Goal: Transaction & Acquisition: Purchase product/service

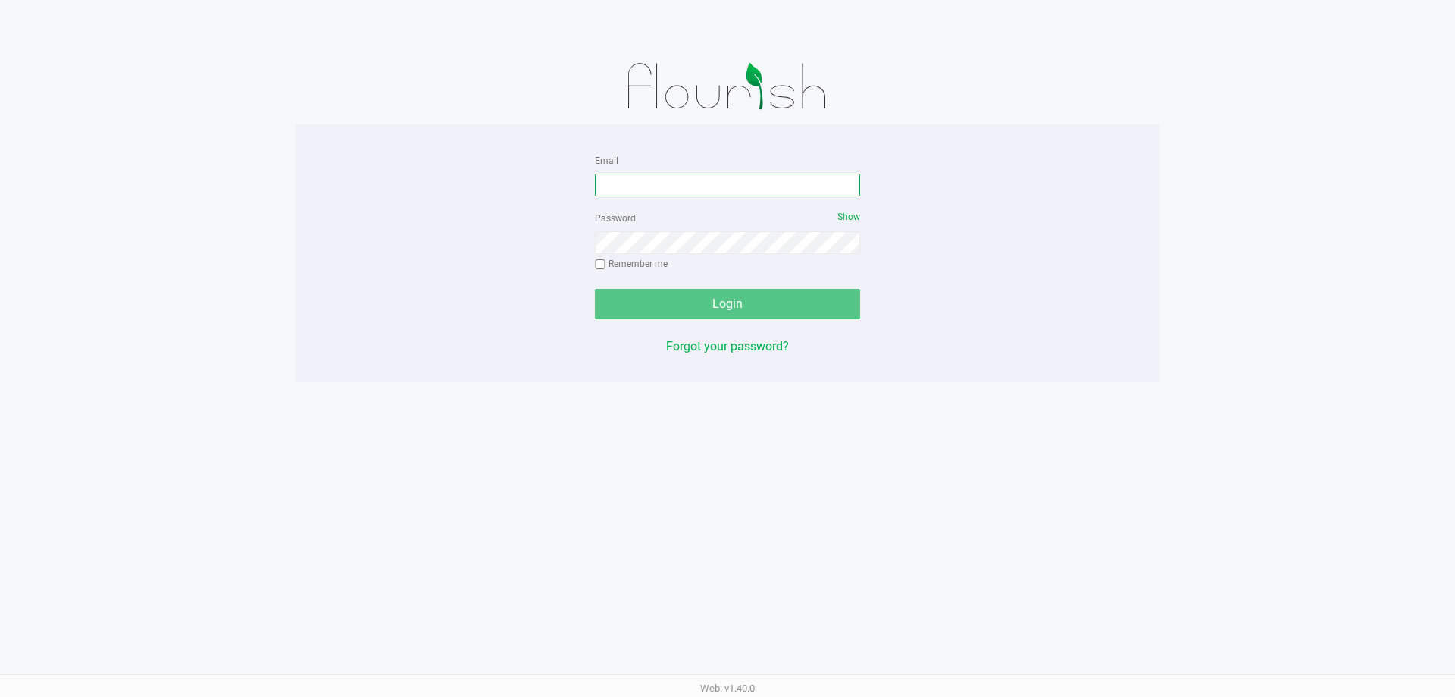
click at [650, 195] on input "Email" at bounding box center [727, 185] width 265 height 23
type input "[EMAIL_ADDRESS][DOMAIN_NAME]"
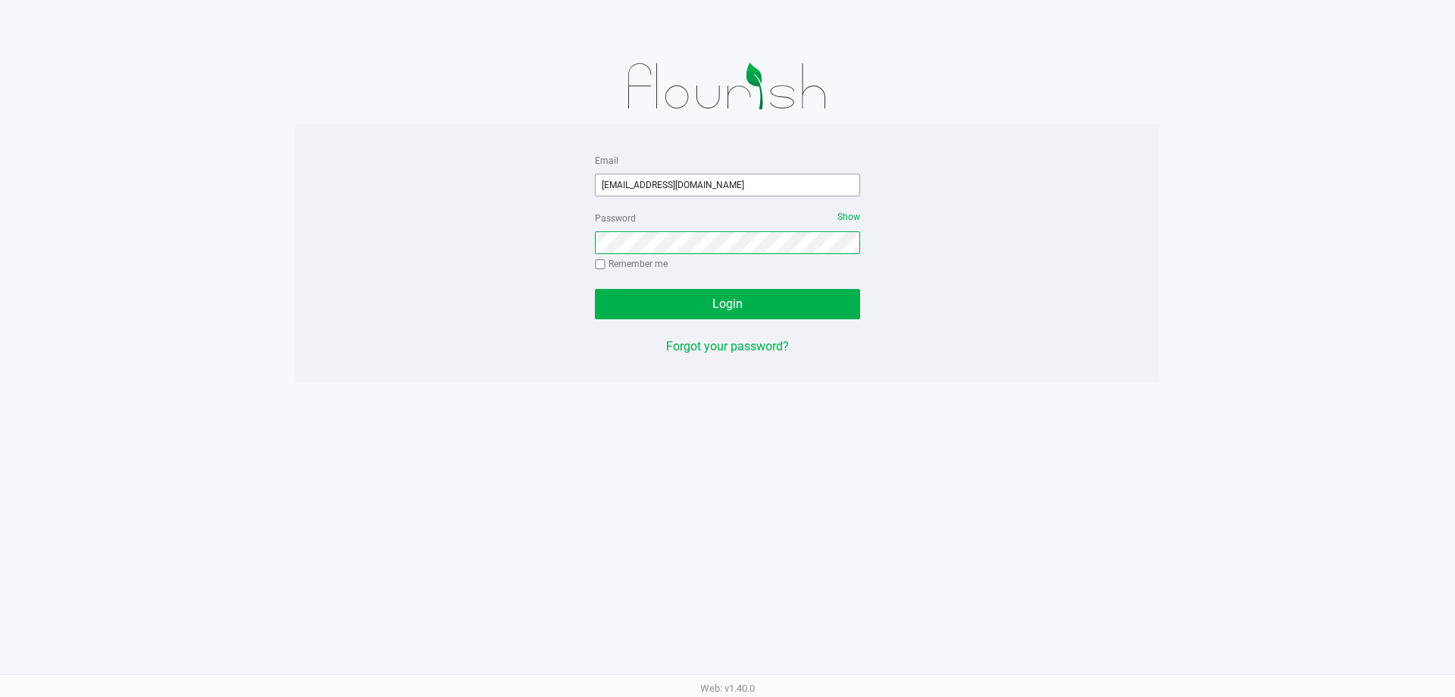
click at [595, 289] on button "Login" at bounding box center [727, 304] width 265 height 30
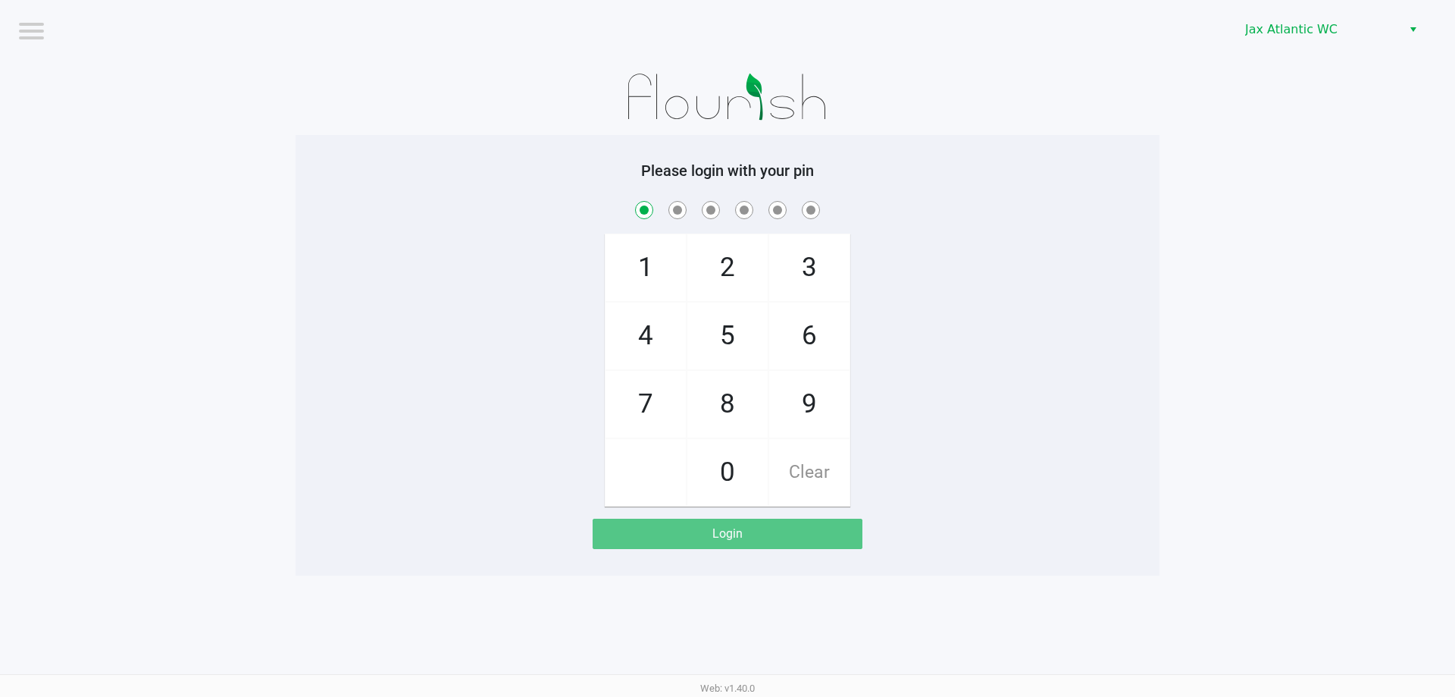
checkbox input "true"
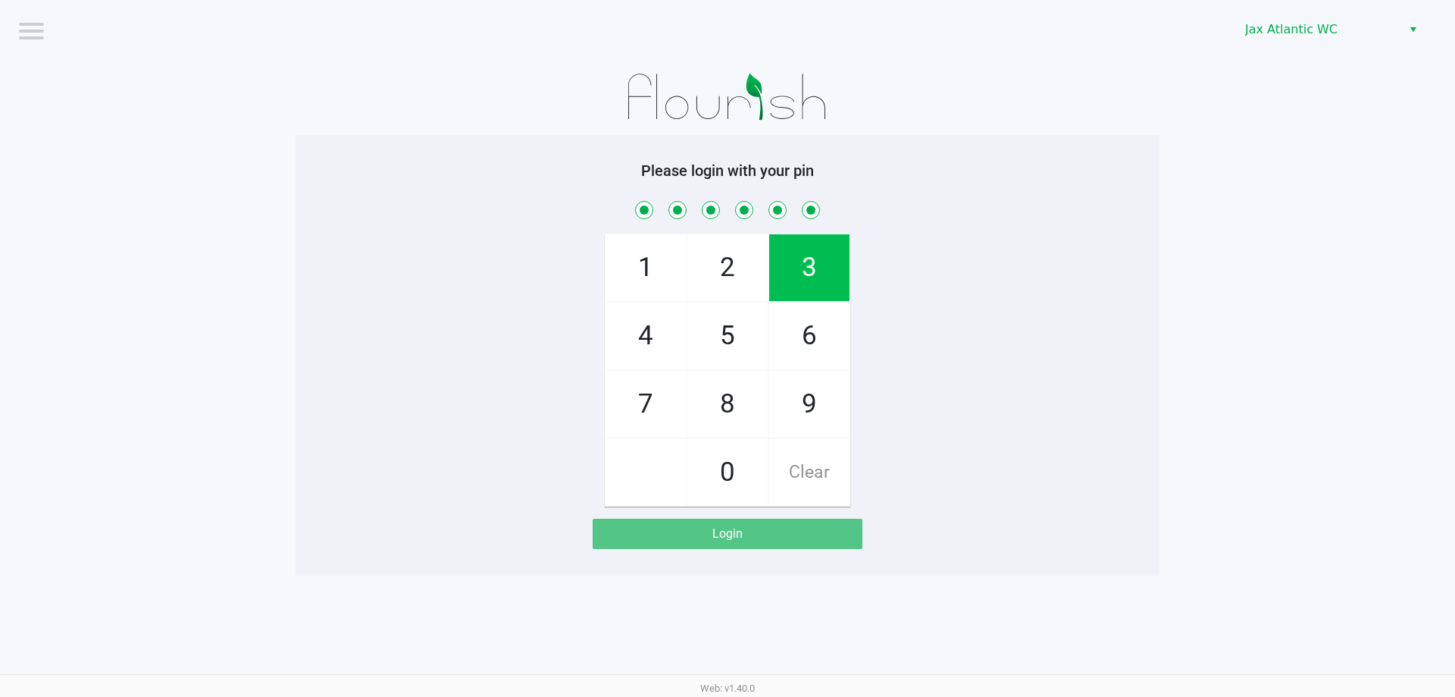
checkbox input "true"
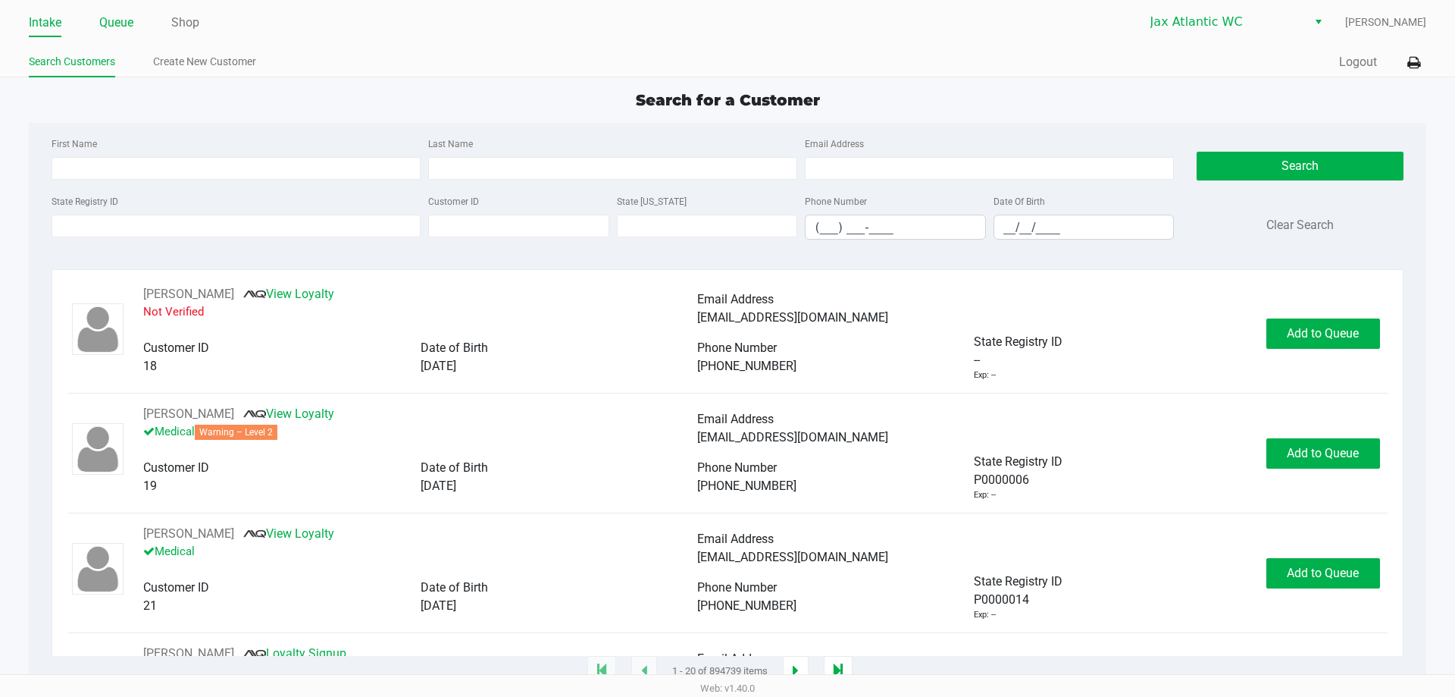
click at [133, 27] on link "Queue" at bounding box center [116, 22] width 34 height 21
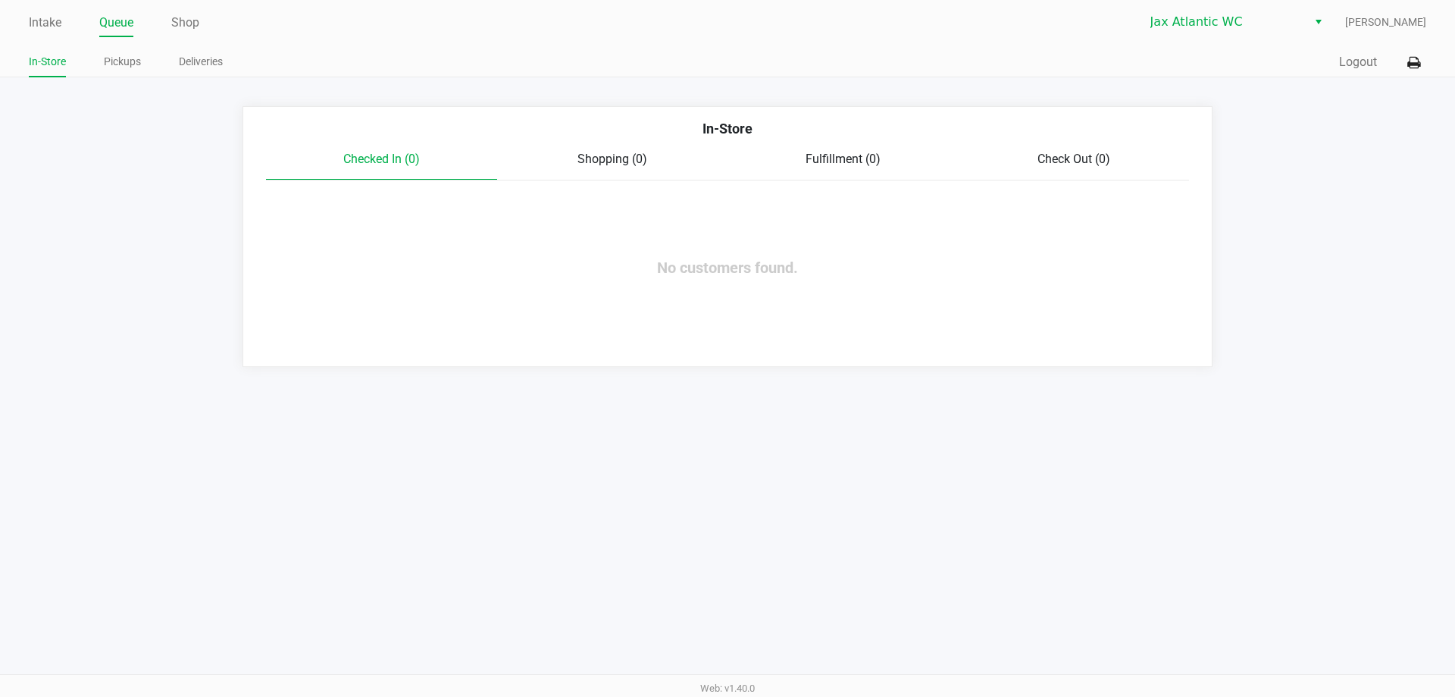
click at [102, 62] on ul "In-Store Pickups Deliveries" at bounding box center [378, 64] width 699 height 26
click at [116, 62] on link "Pickups" at bounding box center [122, 61] width 37 height 19
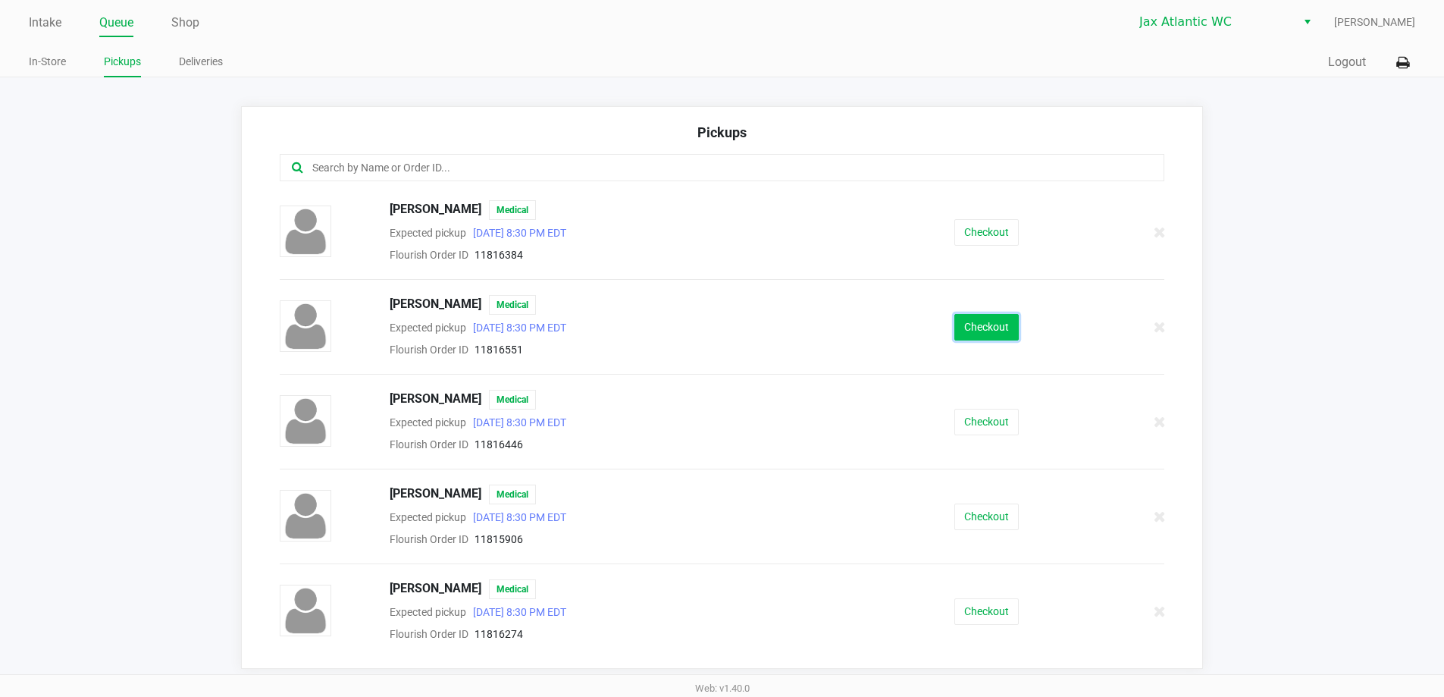
click at [982, 325] on button "Checkout" at bounding box center [986, 327] width 64 height 27
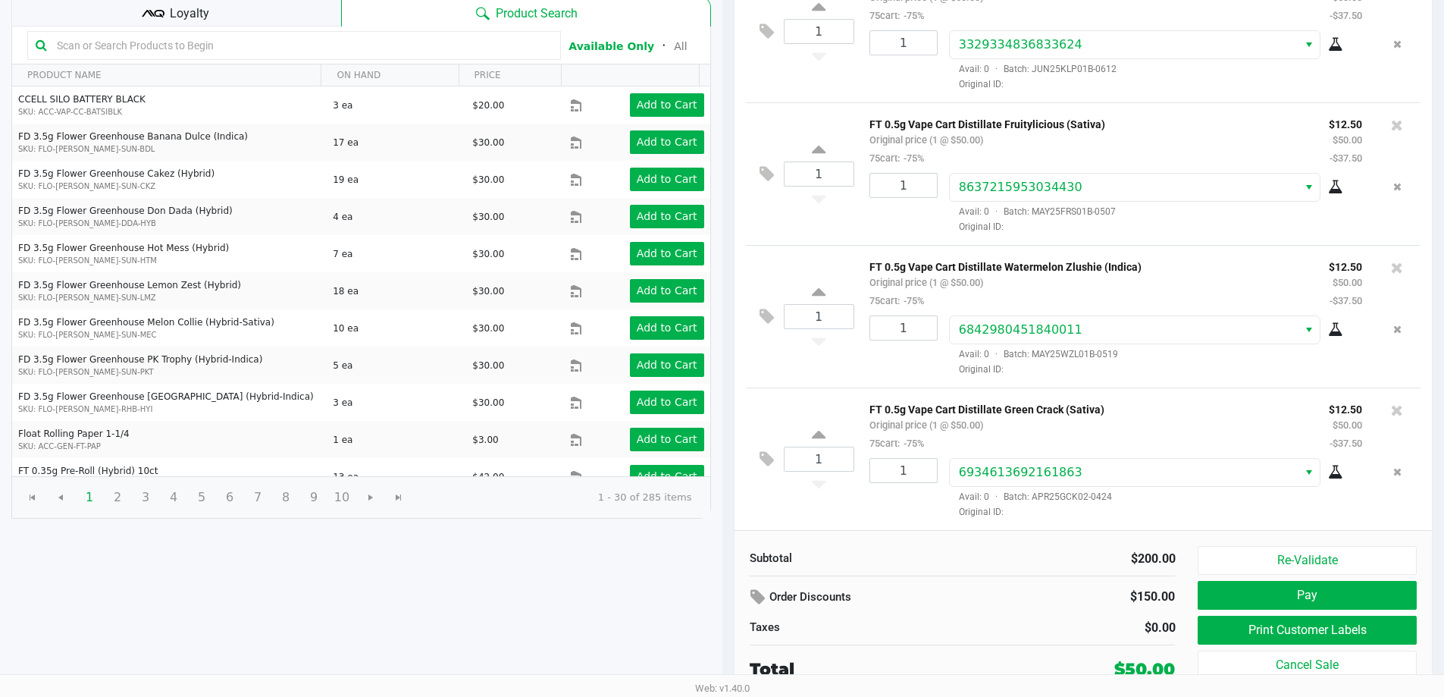
scroll to position [155, 0]
click at [1230, 634] on button "Print Customer Labels" at bounding box center [1307, 629] width 218 height 29
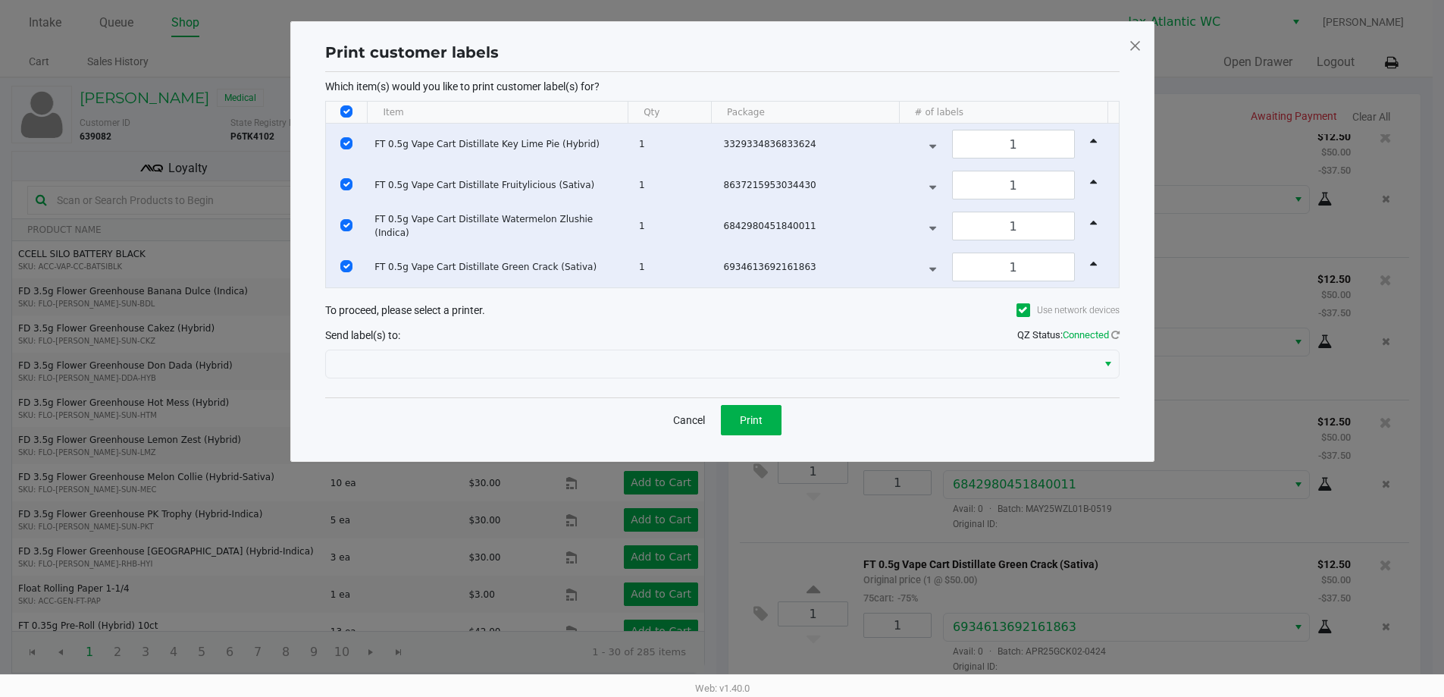
scroll to position [0, 0]
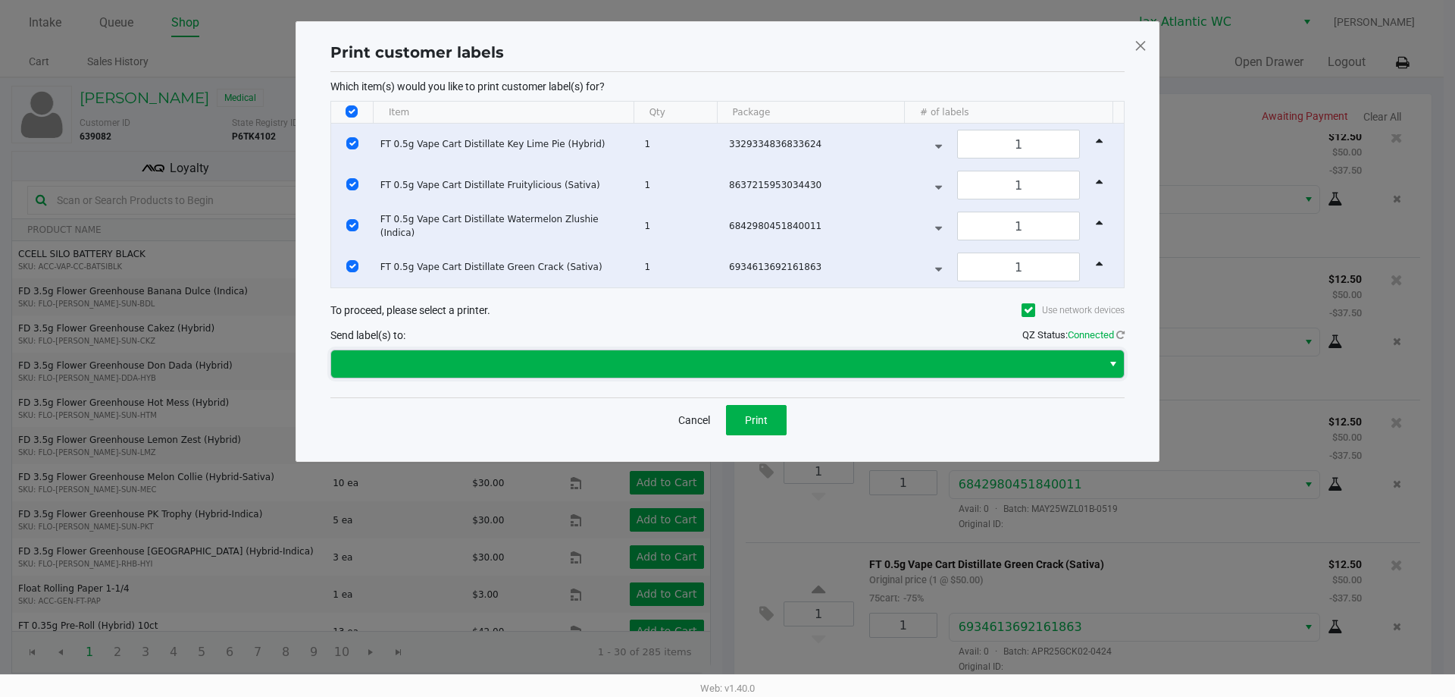
click at [716, 362] on span at bounding box center [716, 364] width 753 height 18
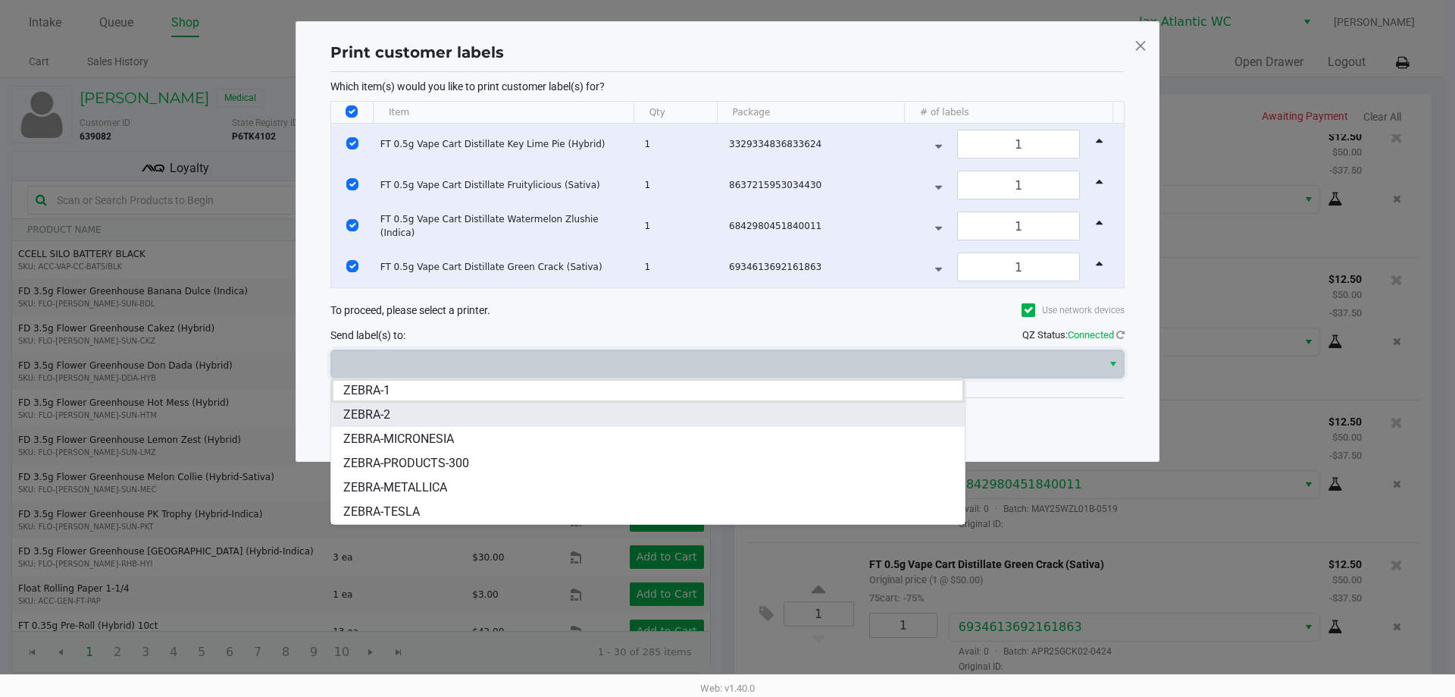
click at [542, 421] on li "ZEBRA-2" at bounding box center [648, 415] width 634 height 24
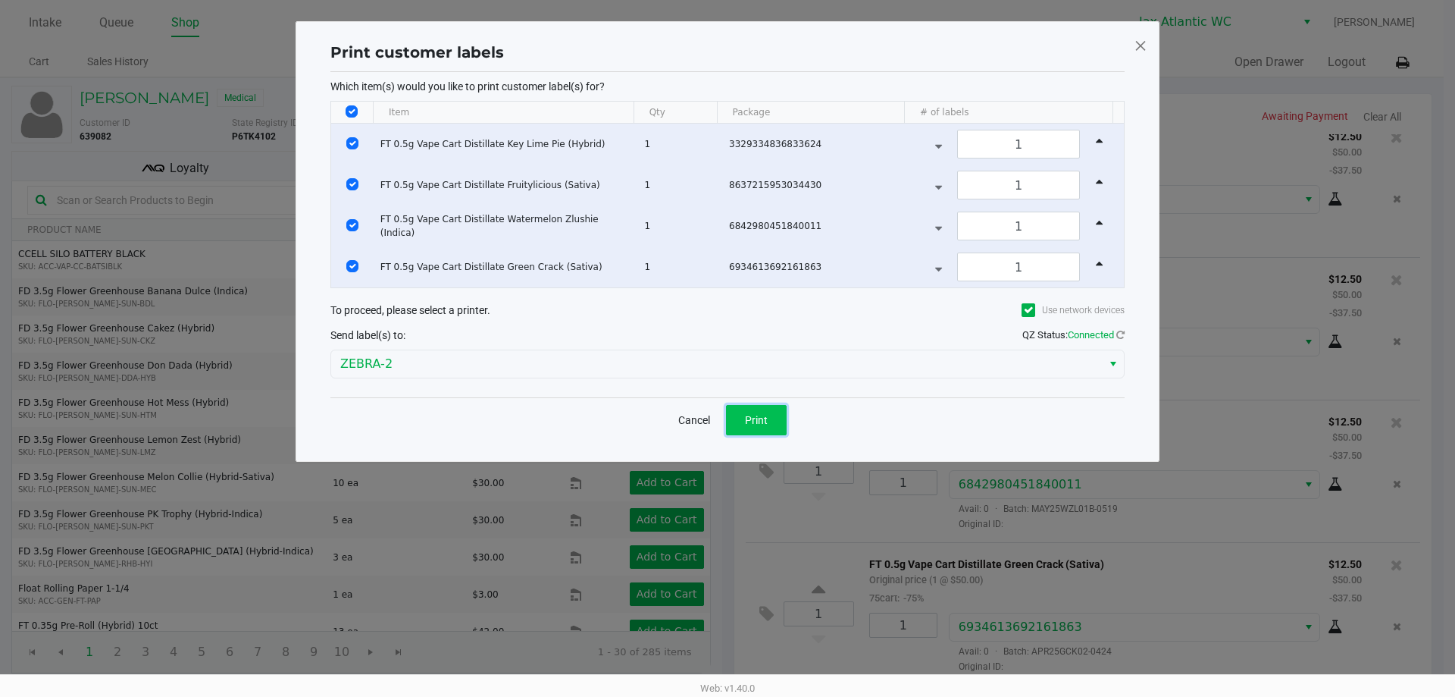
click at [737, 421] on button "Print" at bounding box center [756, 420] width 61 height 30
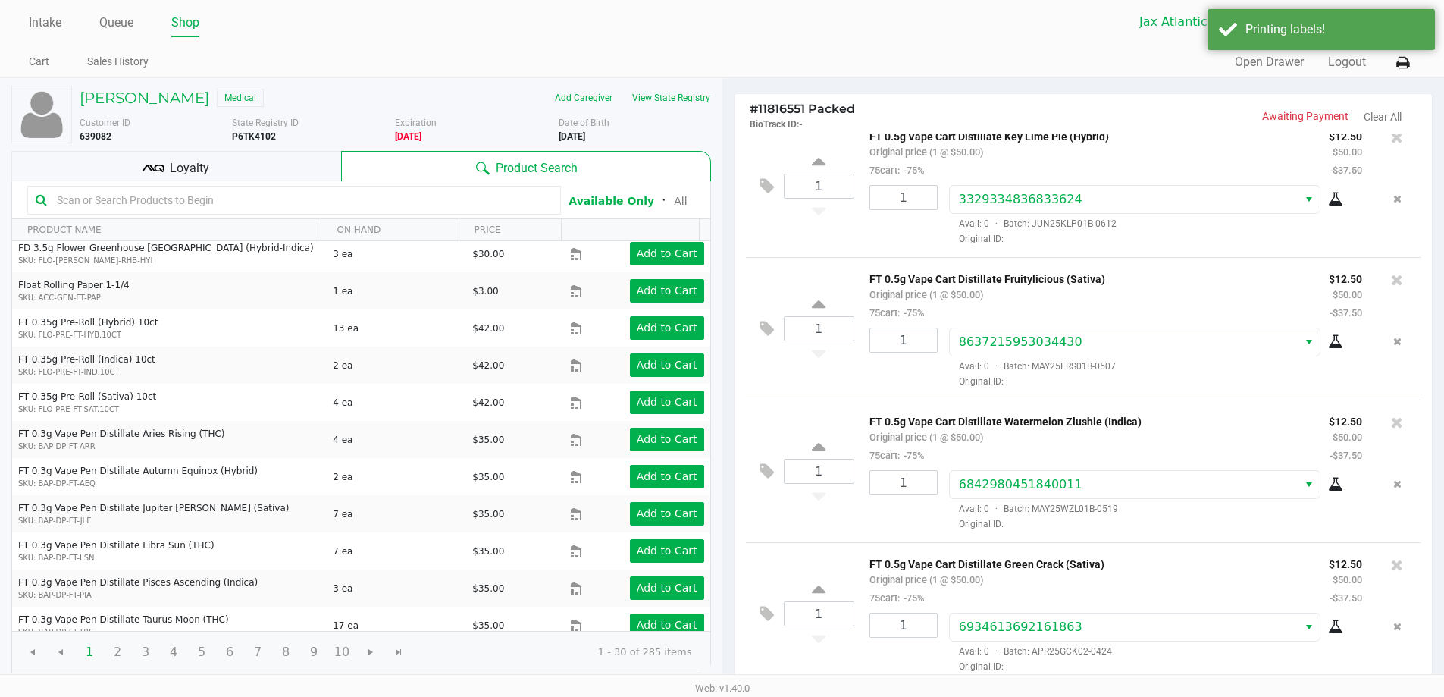
scroll to position [455, 0]
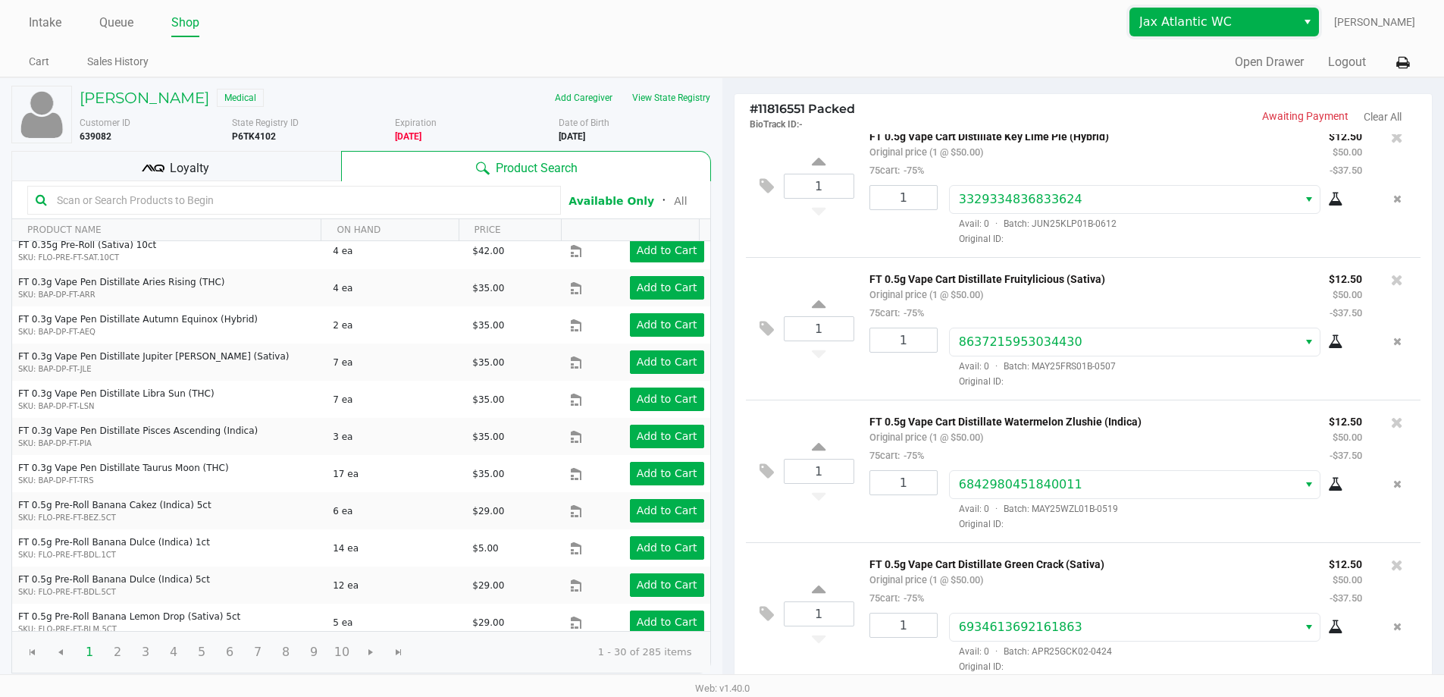
click at [1289, 8] on kendo-dropdownlist "Jax Atlantic WC" at bounding box center [1224, 22] width 190 height 29
click at [970, 36] on div "Jax Atlantic WC [PERSON_NAME]" at bounding box center [1068, 22] width 693 height 29
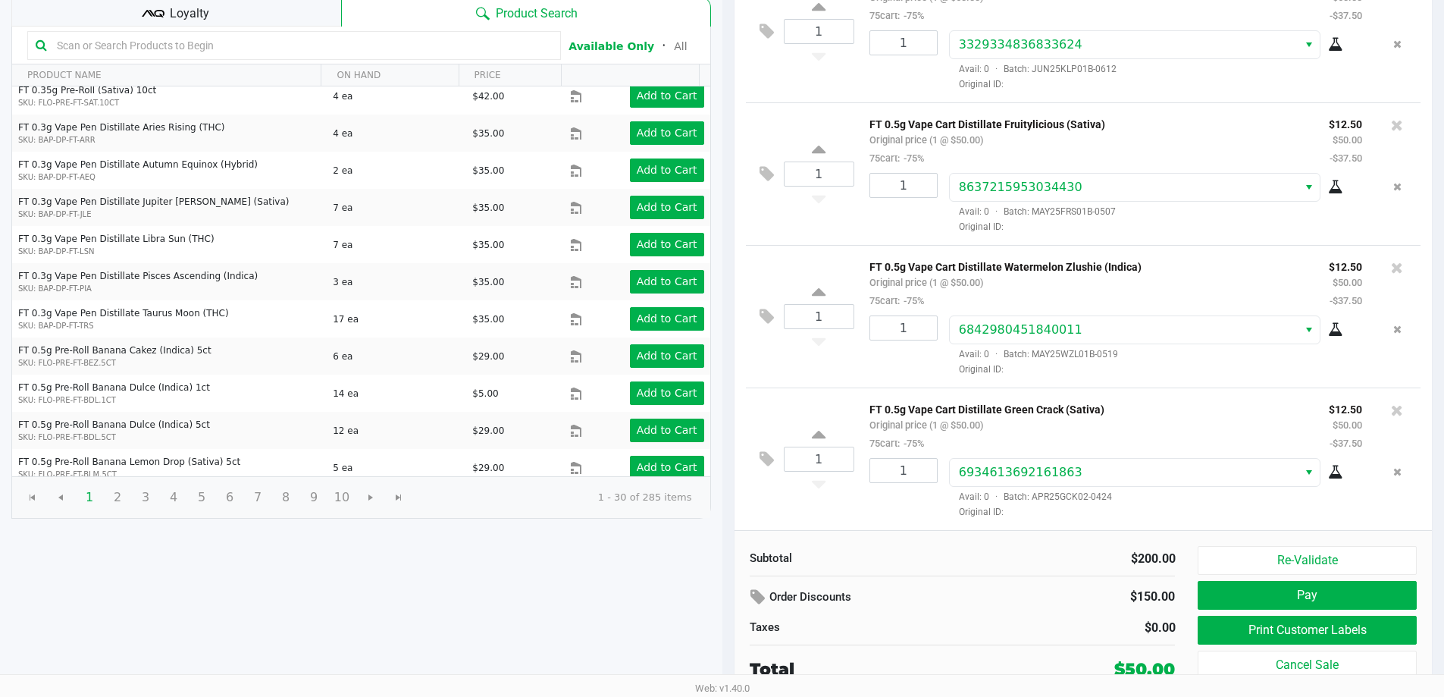
scroll to position [155, 0]
click at [1308, 603] on button "Pay" at bounding box center [1307, 594] width 218 height 29
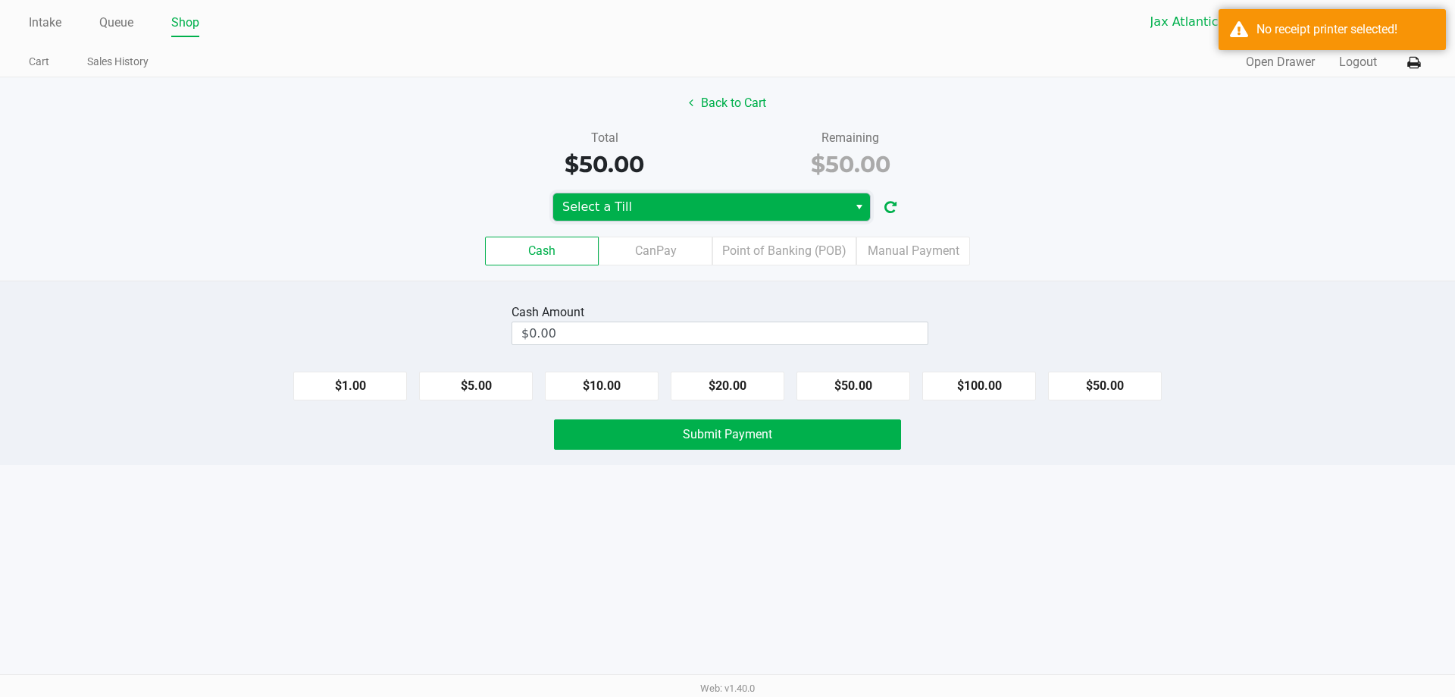
click at [809, 204] on span "Select a Till" at bounding box center [700, 207] width 277 height 18
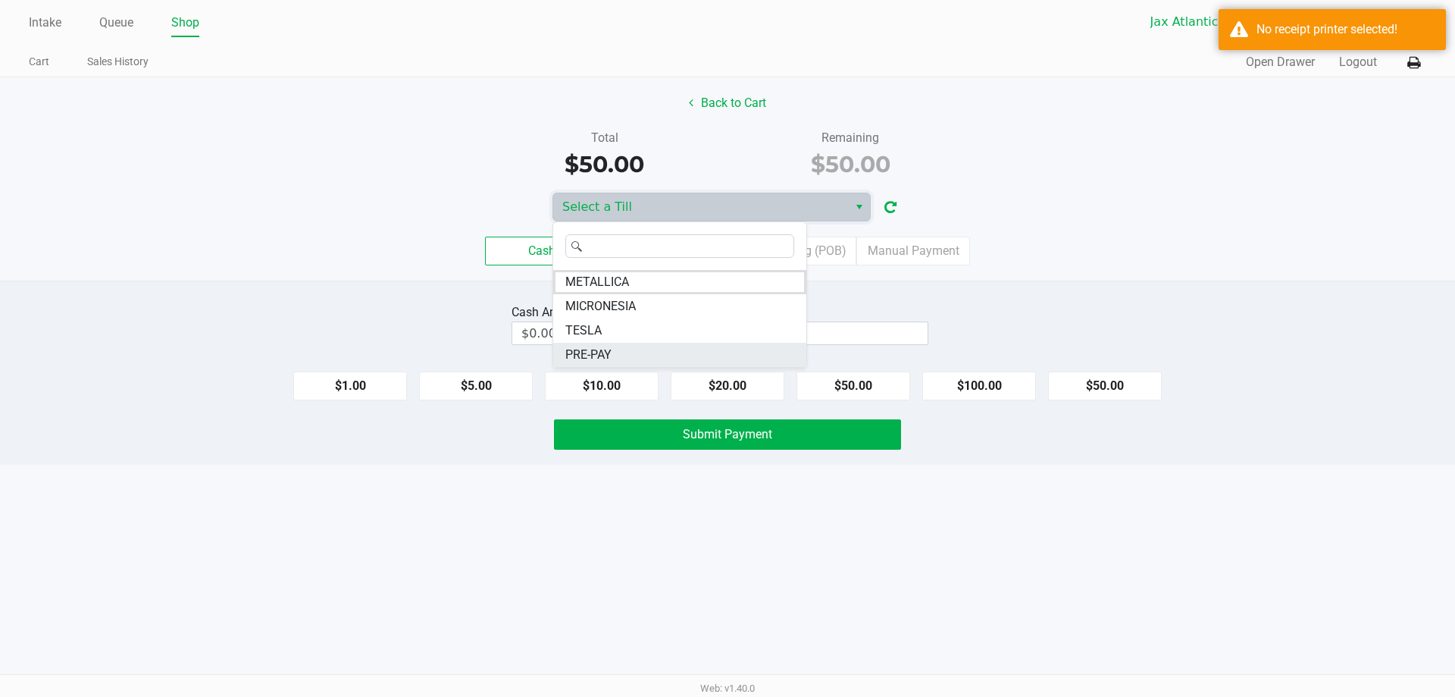
click at [621, 359] on li "PRE-PAY" at bounding box center [679, 355] width 253 height 24
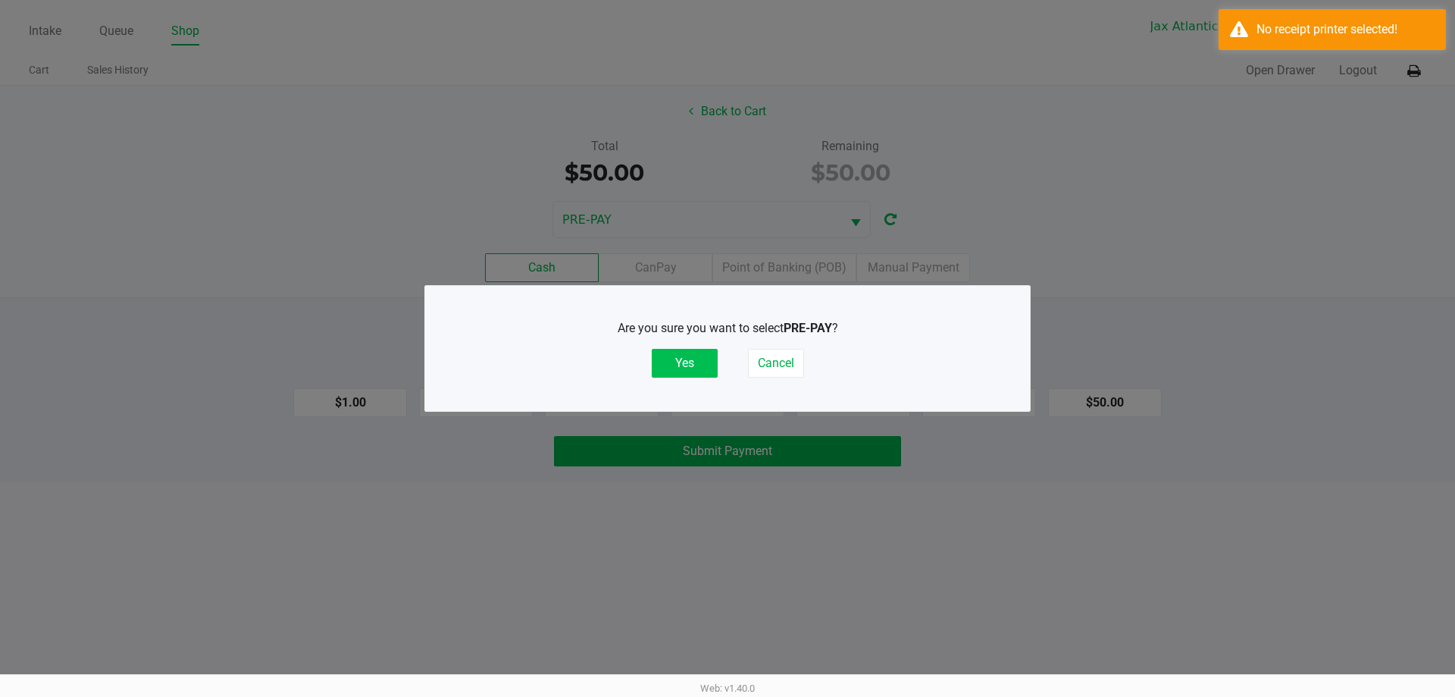
click at [687, 365] on button "Yes" at bounding box center [685, 363] width 66 height 29
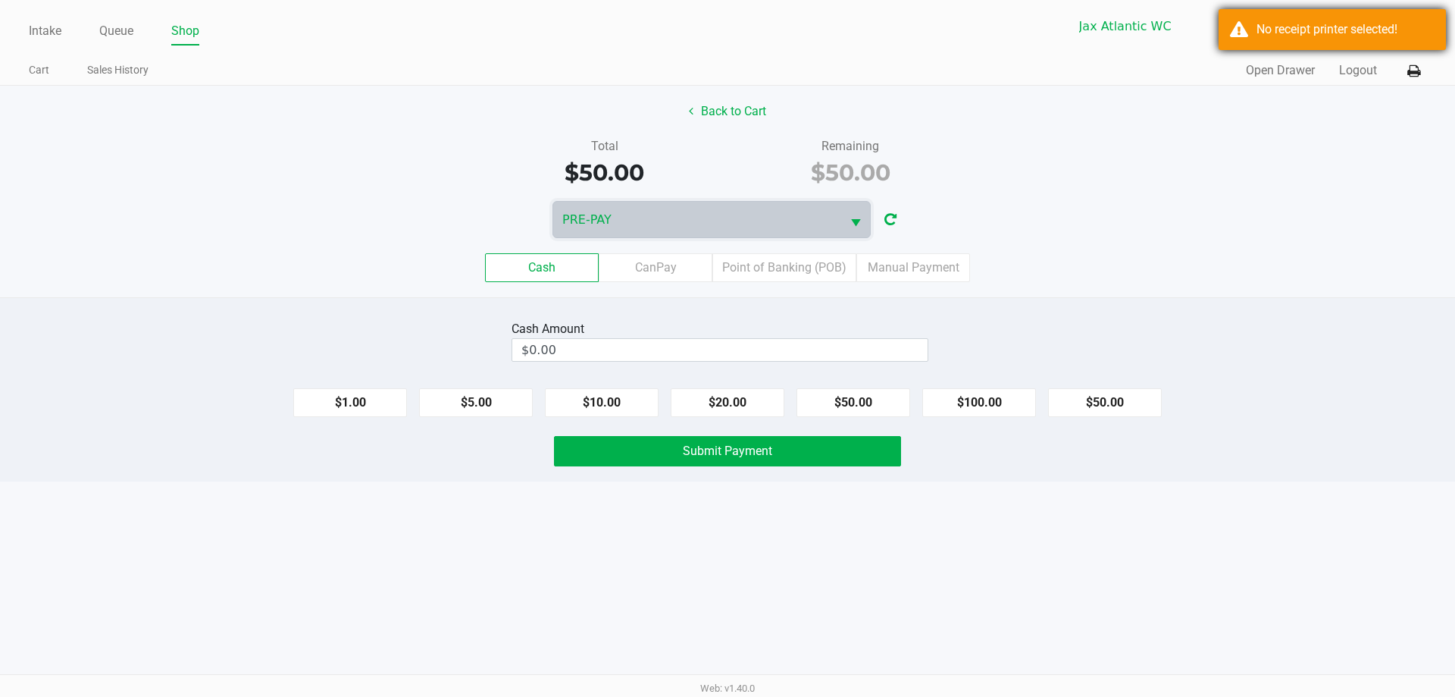
click at [1367, 39] on div "No receipt printer selected!" at bounding box center [1332, 29] width 227 height 41
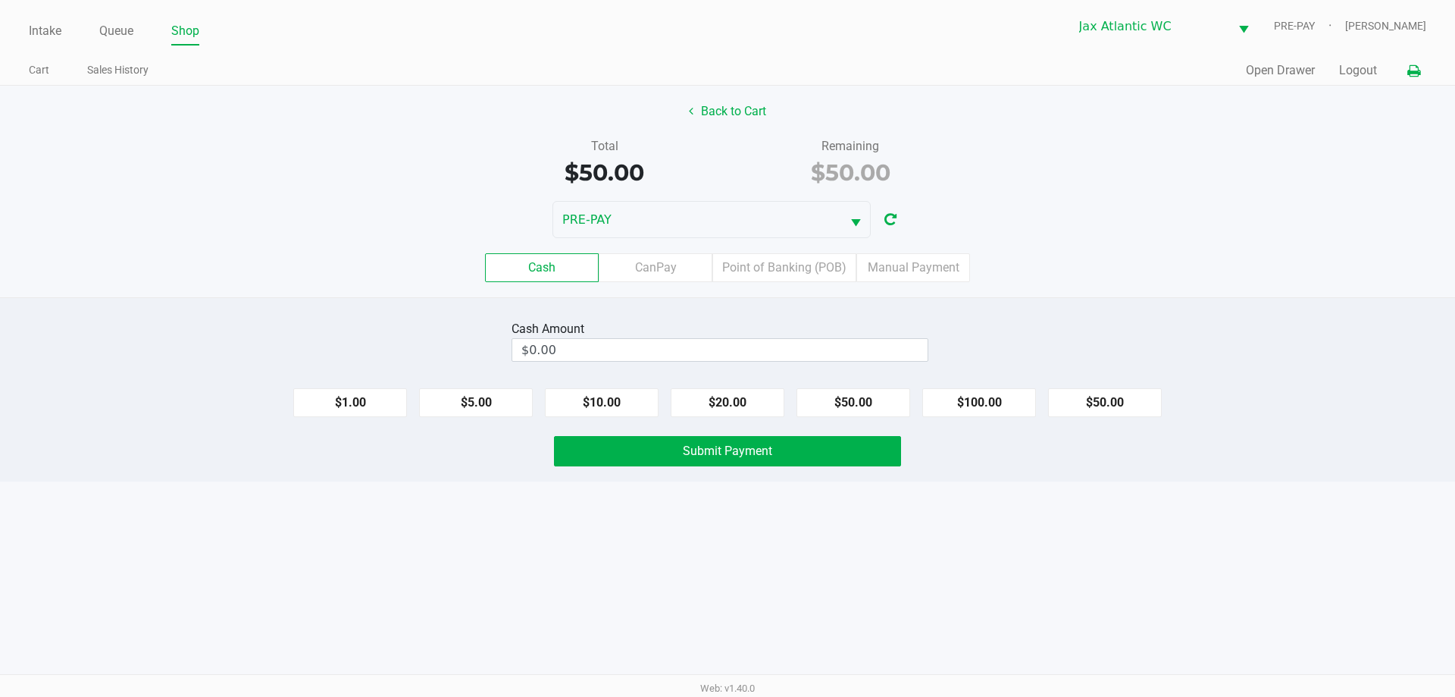
click at [1417, 69] on icon at bounding box center [1414, 71] width 13 height 11
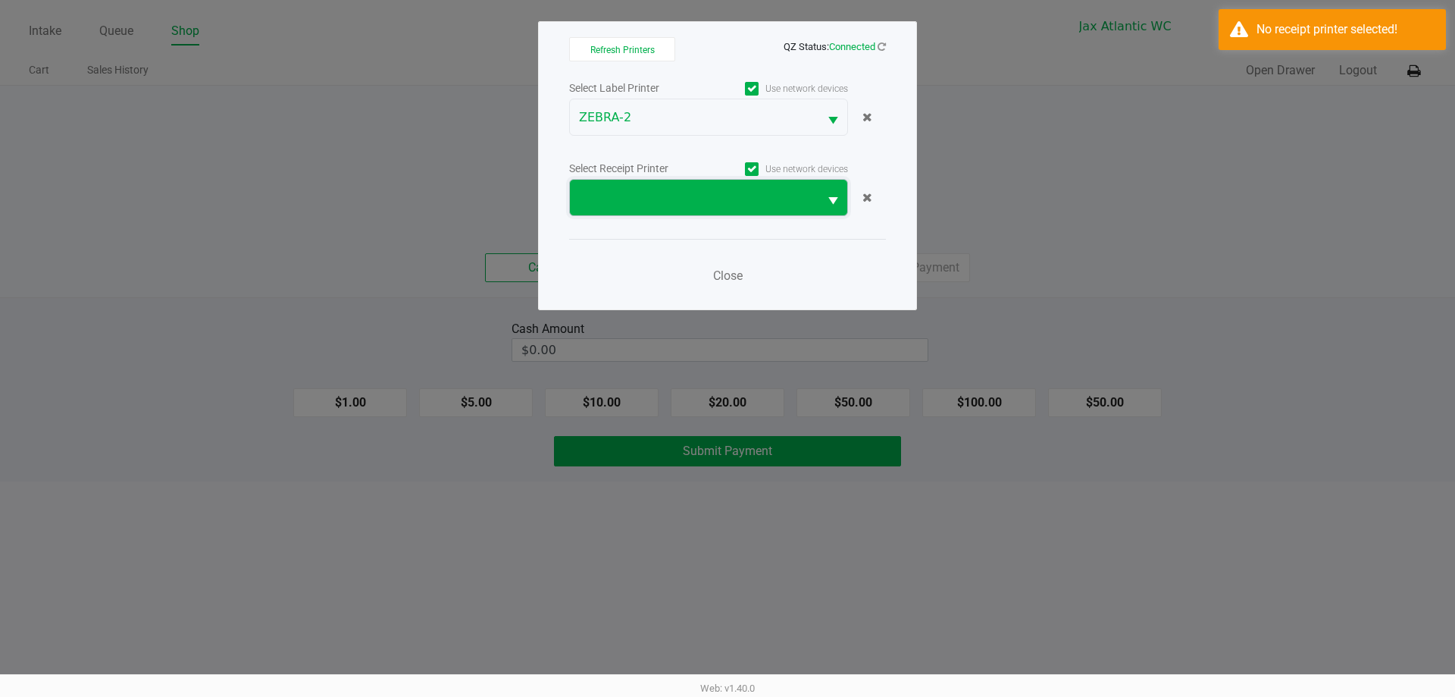
click at [640, 201] on span at bounding box center [694, 198] width 230 height 18
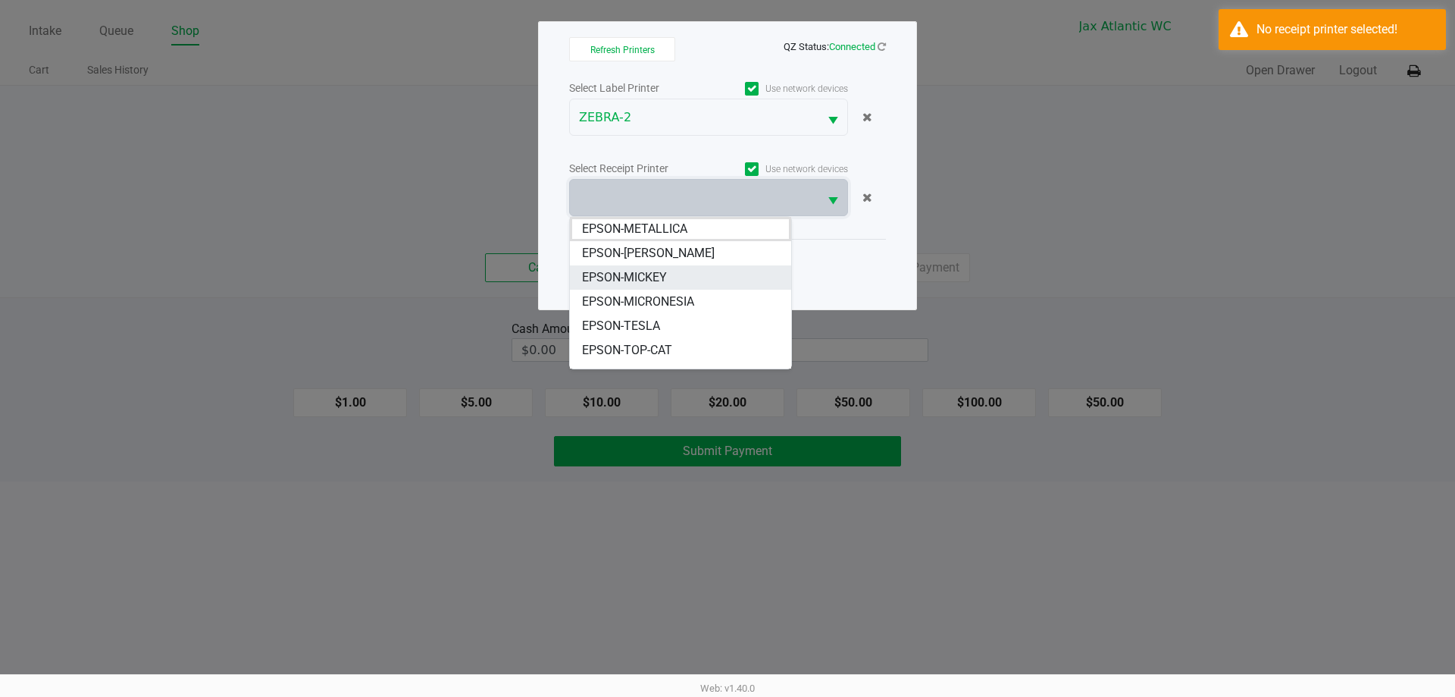
click at [671, 271] on li "EPSON-MICKEY" at bounding box center [680, 277] width 221 height 24
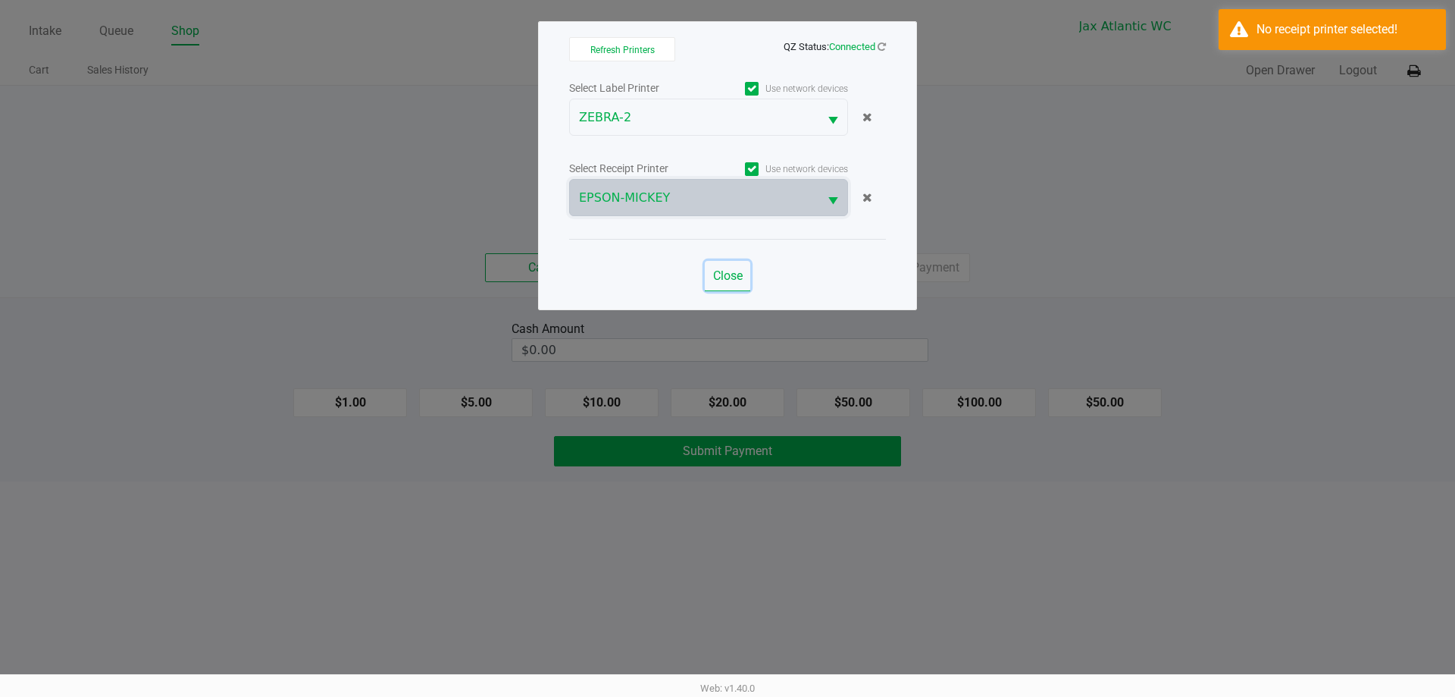
click at [734, 282] on span "Close" at bounding box center [728, 275] width 30 height 14
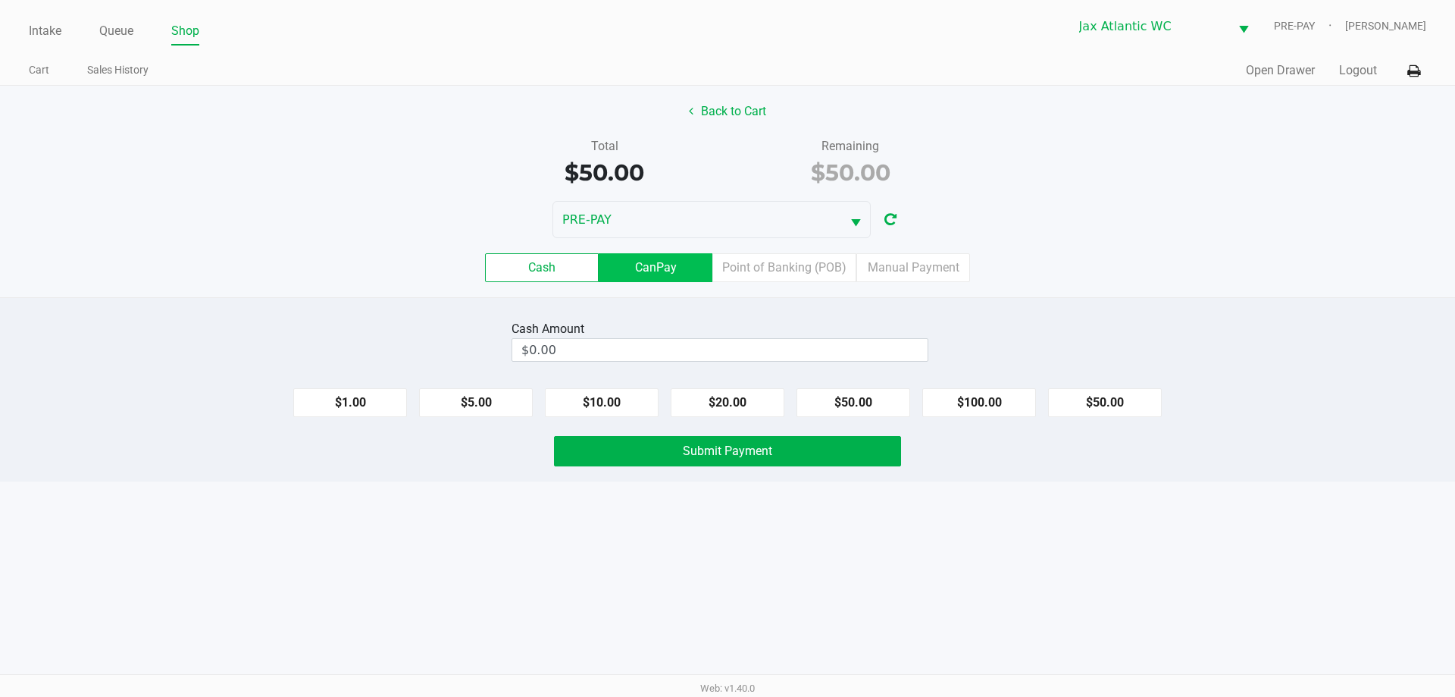
click at [650, 266] on label "CanPay" at bounding box center [656, 267] width 114 height 29
click at [0, 0] on 2 "CanPay" at bounding box center [0, 0] width 0 height 0
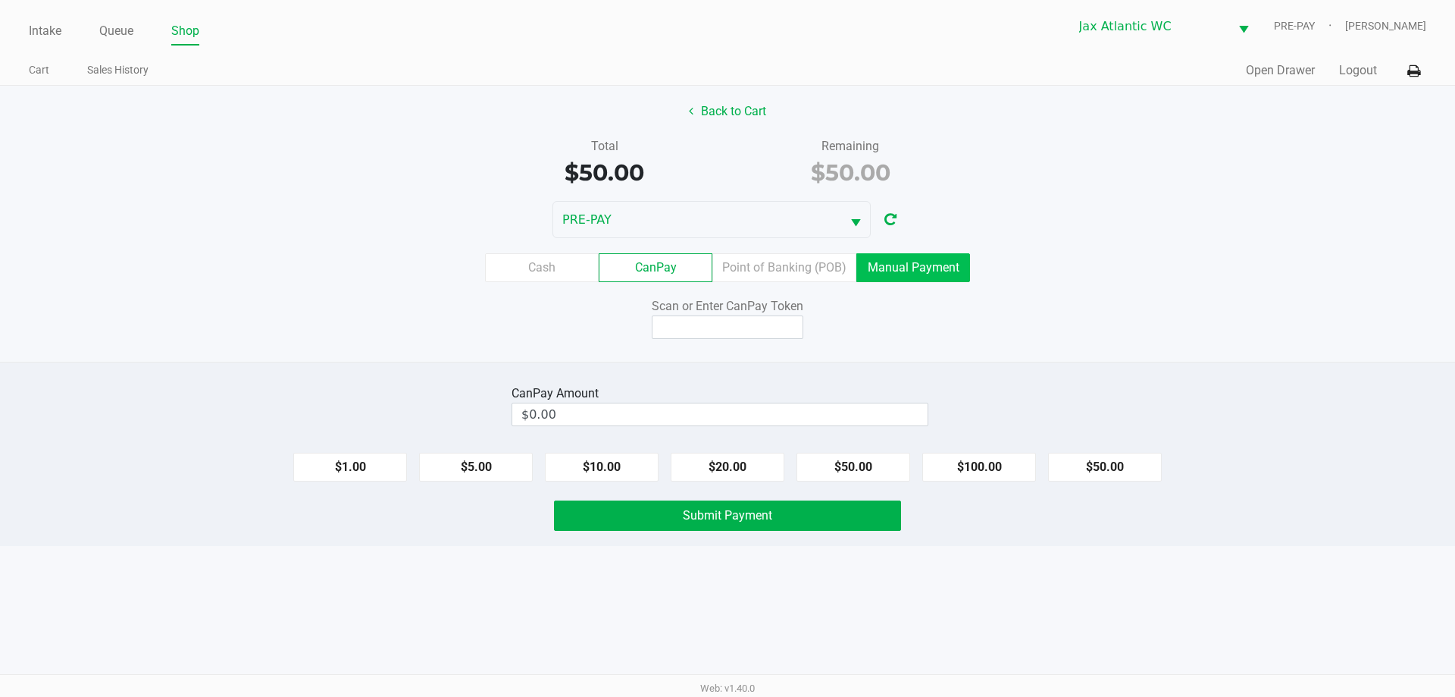
click at [911, 263] on label "Manual Payment" at bounding box center [914, 267] width 114 height 29
click at [0, 0] on 8 "Manual Payment" at bounding box center [0, 0] width 0 height 0
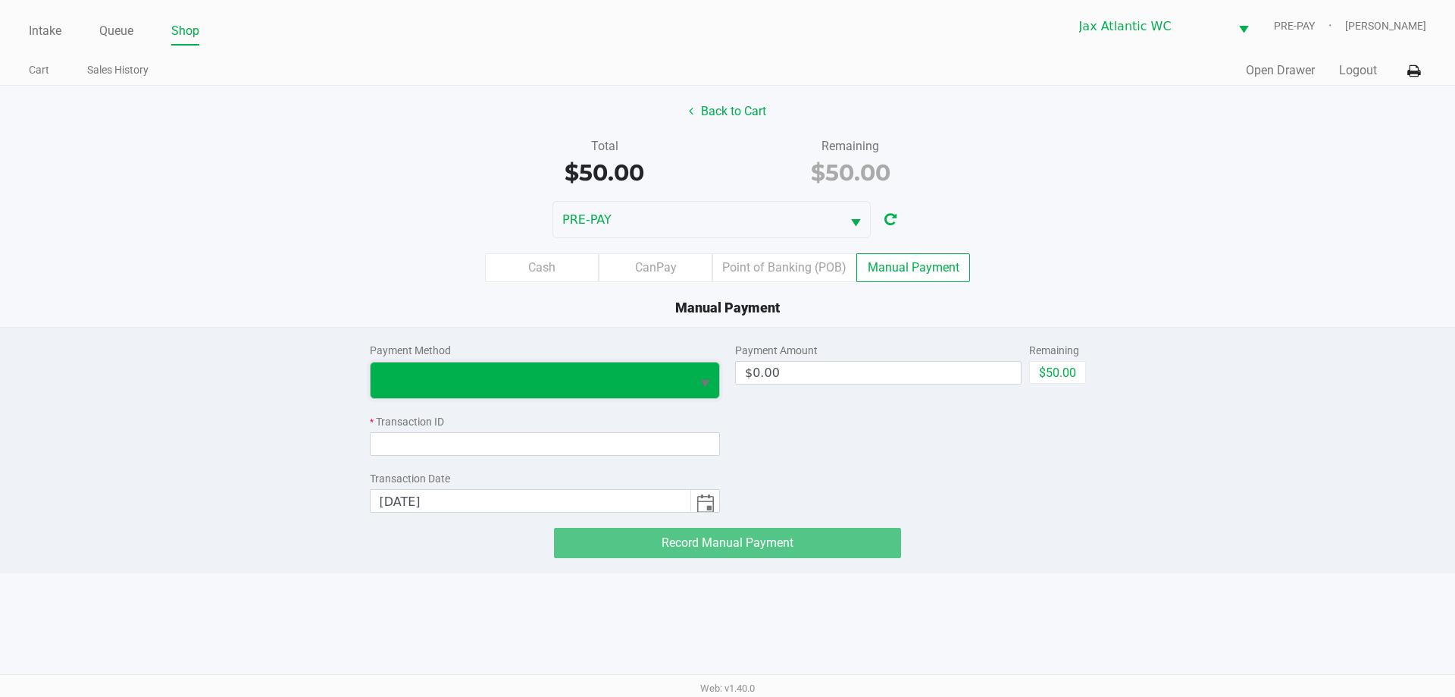
click at [485, 374] on span at bounding box center [531, 380] width 302 height 18
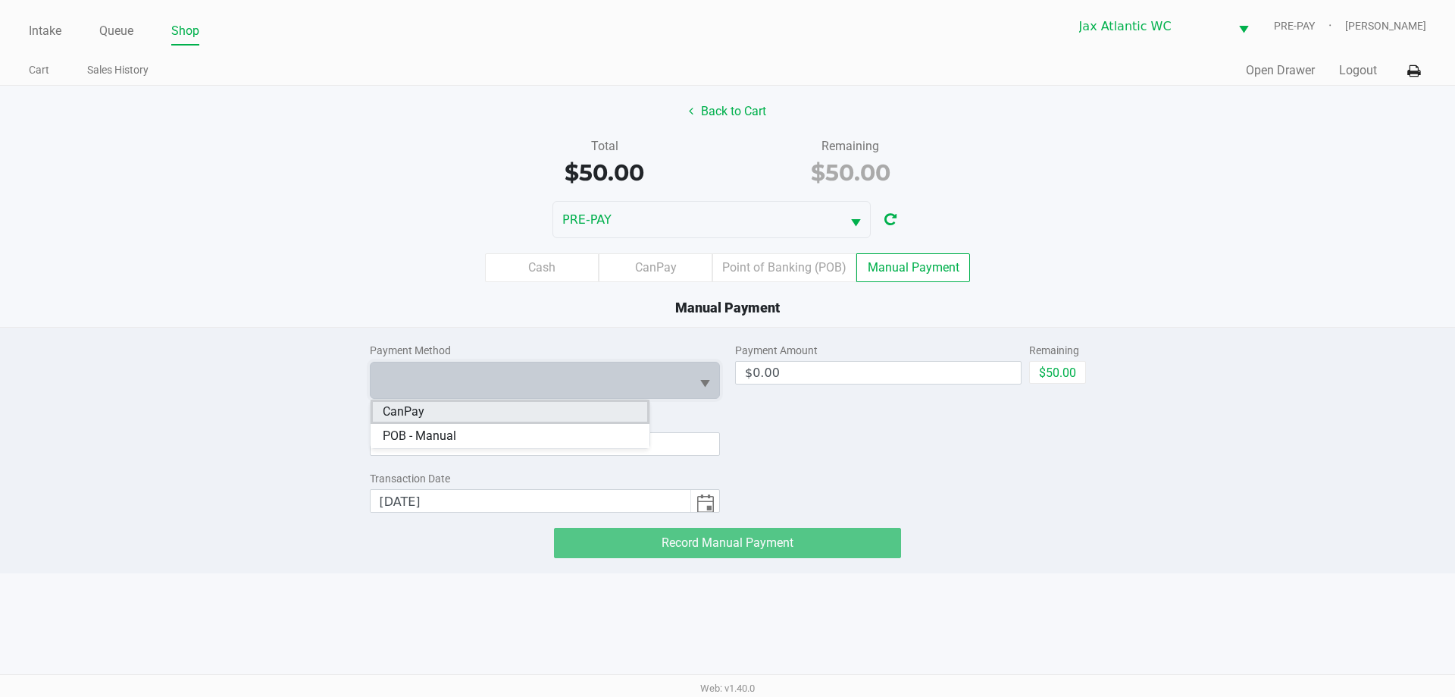
click at [475, 418] on li "CanPay" at bounding box center [510, 411] width 279 height 24
click at [1045, 374] on button "$50.00" at bounding box center [1057, 372] width 57 height 23
type input "$50.00"
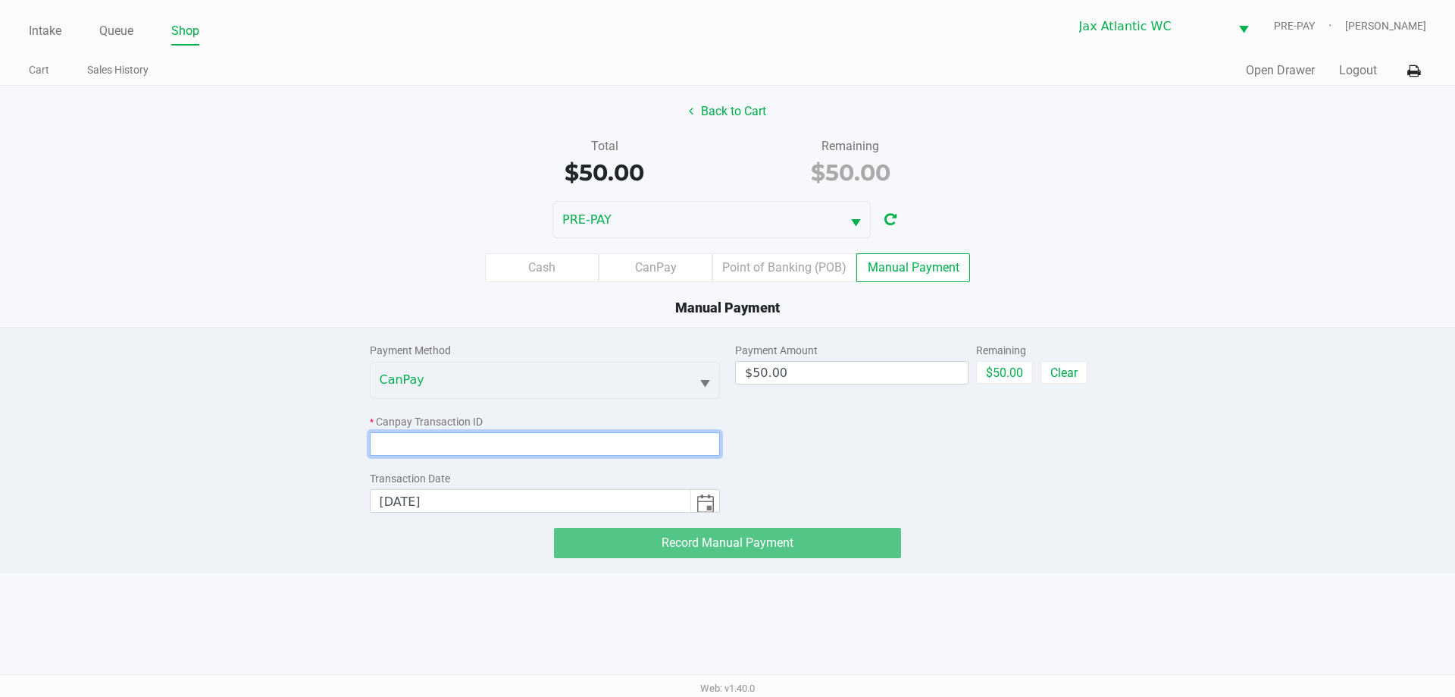
click at [534, 438] on input at bounding box center [545, 443] width 351 height 23
paste input "I7ENIVADIREQ"
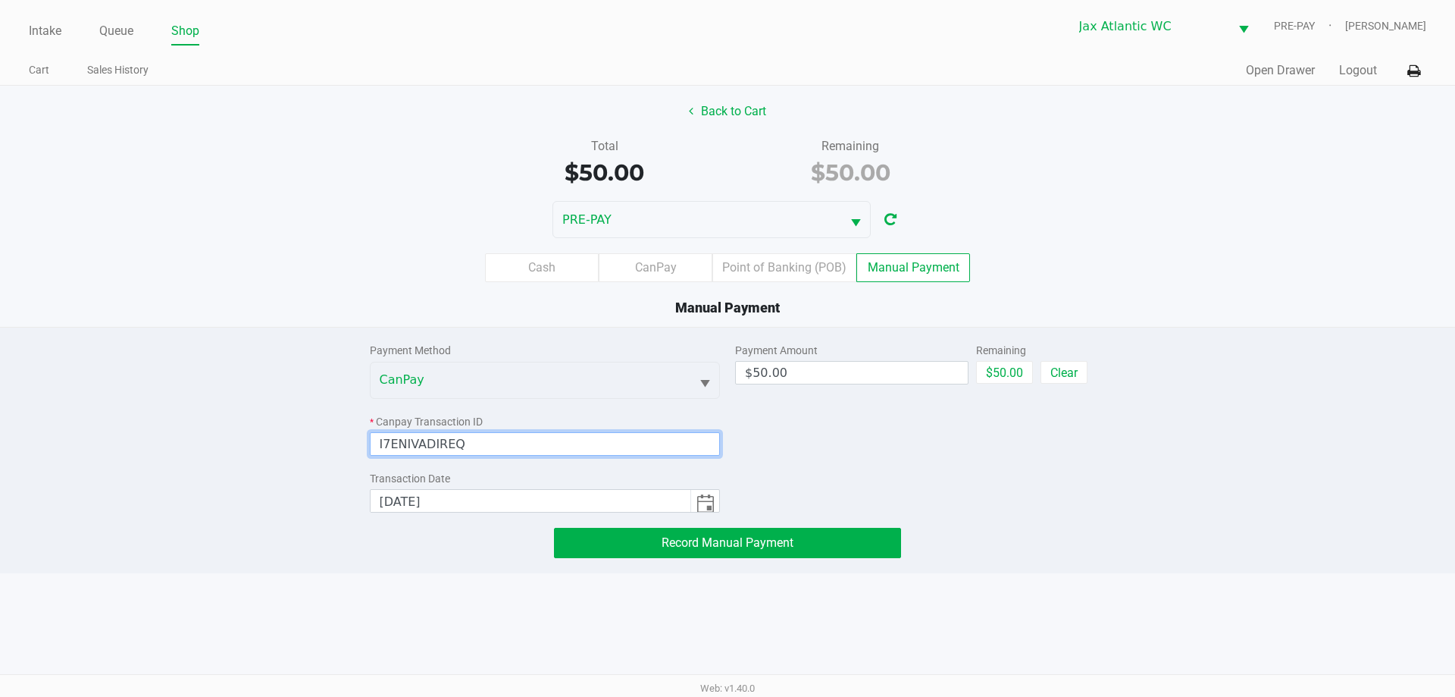
type input "I7ENIVADIREQ"
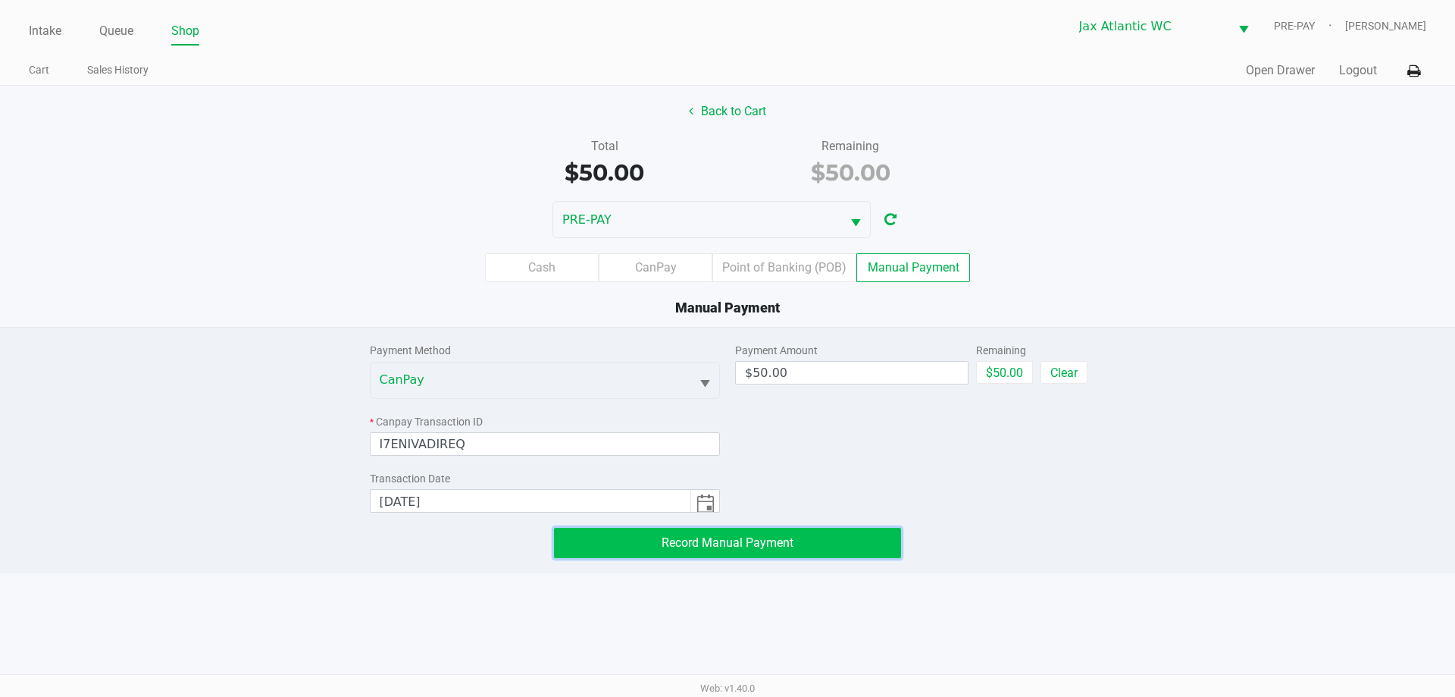
click at [854, 550] on button "Record Manual Payment" at bounding box center [727, 543] width 347 height 30
